Goal: Task Accomplishment & Management: Manage account settings

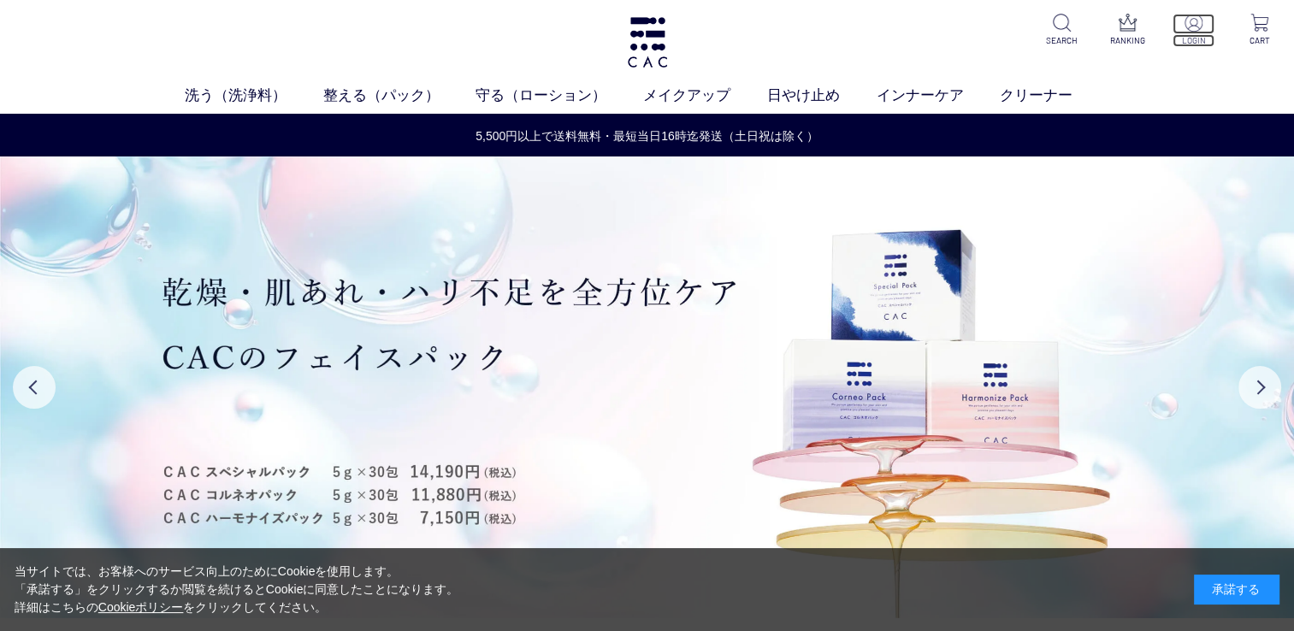
click at [1192, 39] on p "LOGIN" at bounding box center [1193, 40] width 42 height 13
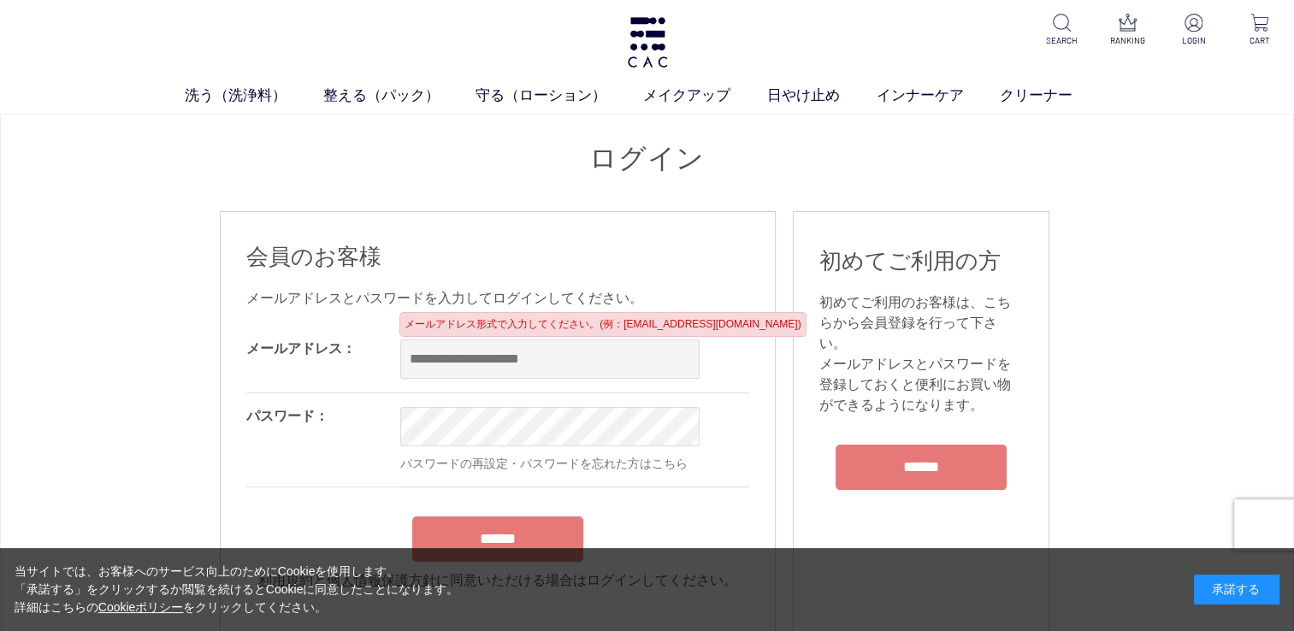
click at [469, 349] on input "email" at bounding box center [549, 358] width 299 height 39
type input "**********"
